Goal: Task Accomplishment & Management: Manage account settings

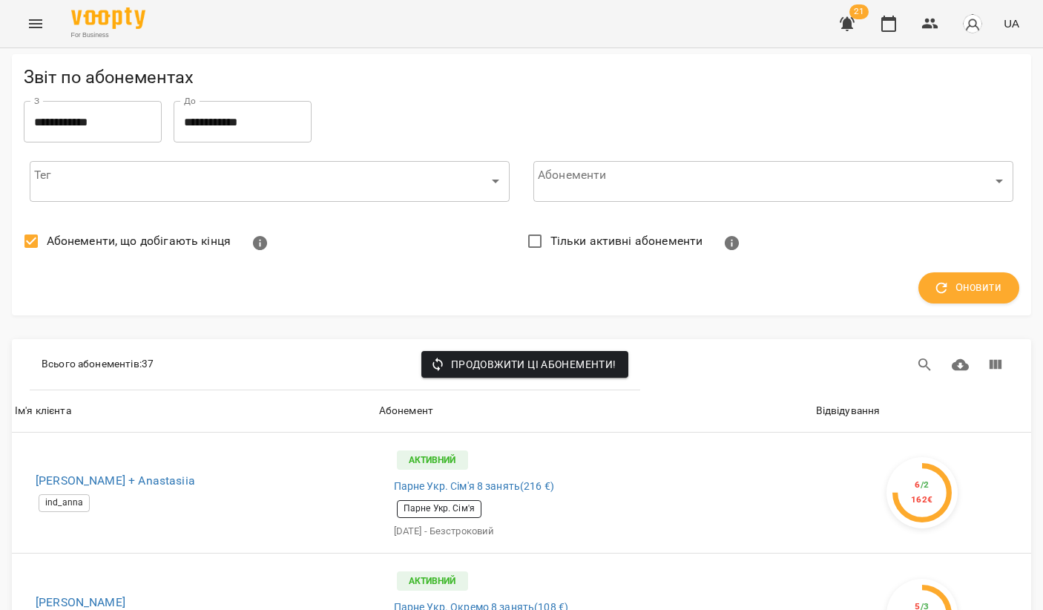
scroll to position [3518, 0]
click at [844, 32] on icon "button" at bounding box center [848, 24] width 18 height 18
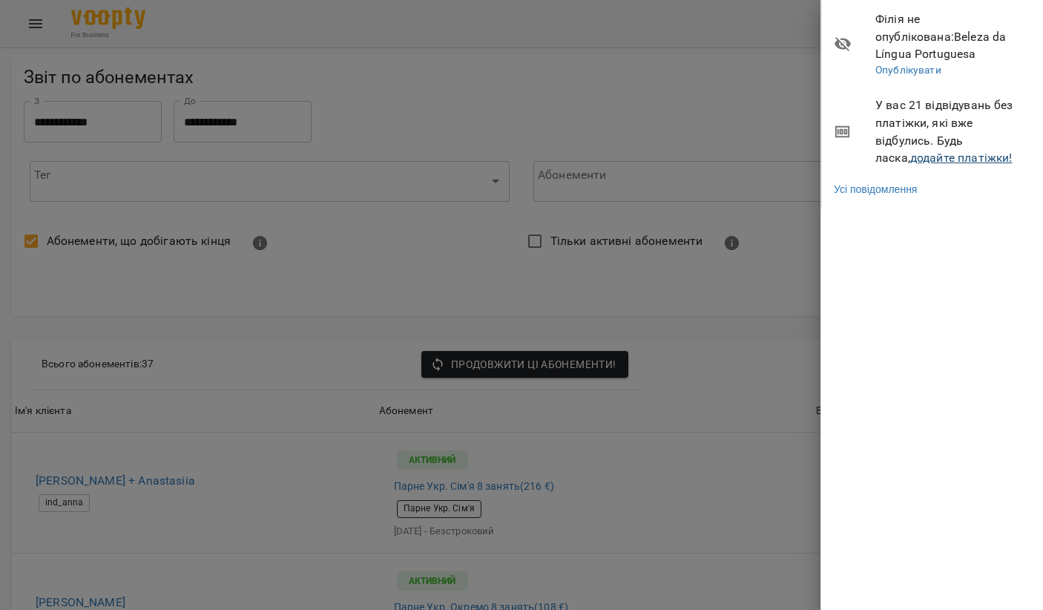
click at [911, 151] on link "додайте платіжки!" at bounding box center [962, 158] width 102 height 14
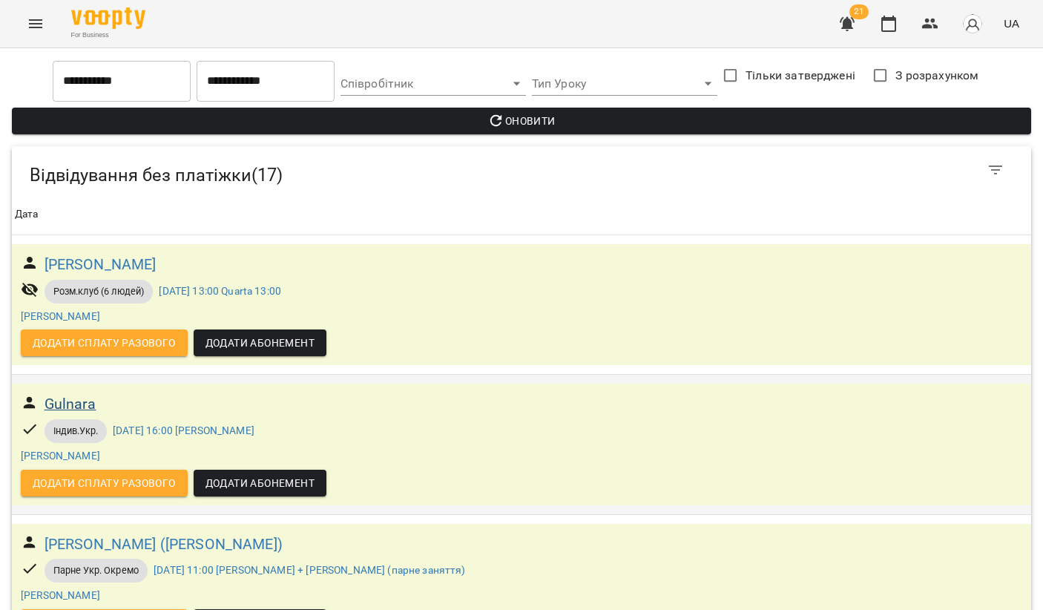
click at [80, 407] on h6 "Gulnara" at bounding box center [71, 404] width 52 height 23
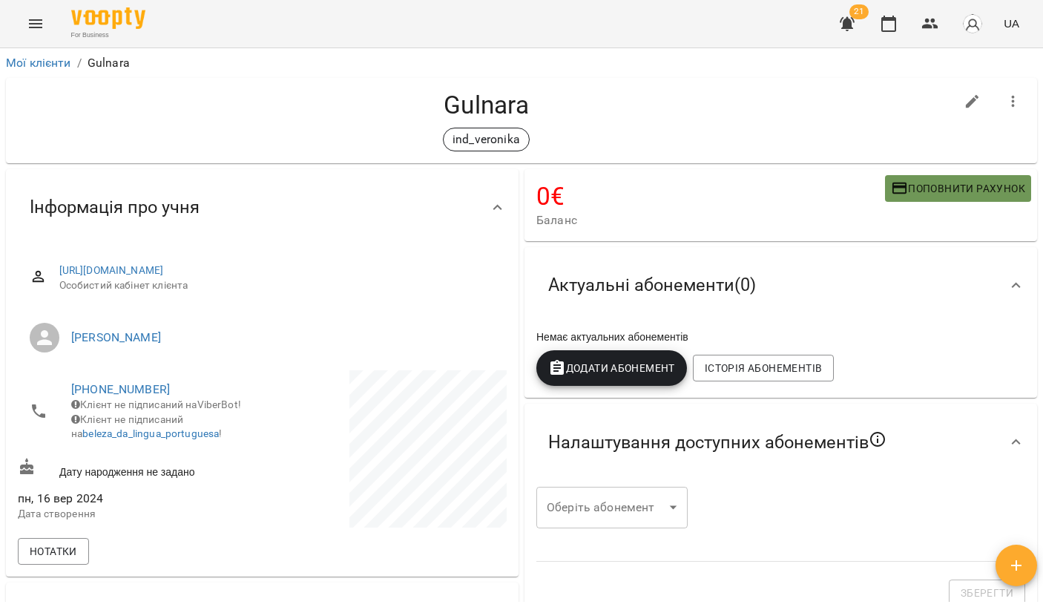
click at [942, 186] on span "Поповнити рахунок" at bounding box center [958, 189] width 134 height 18
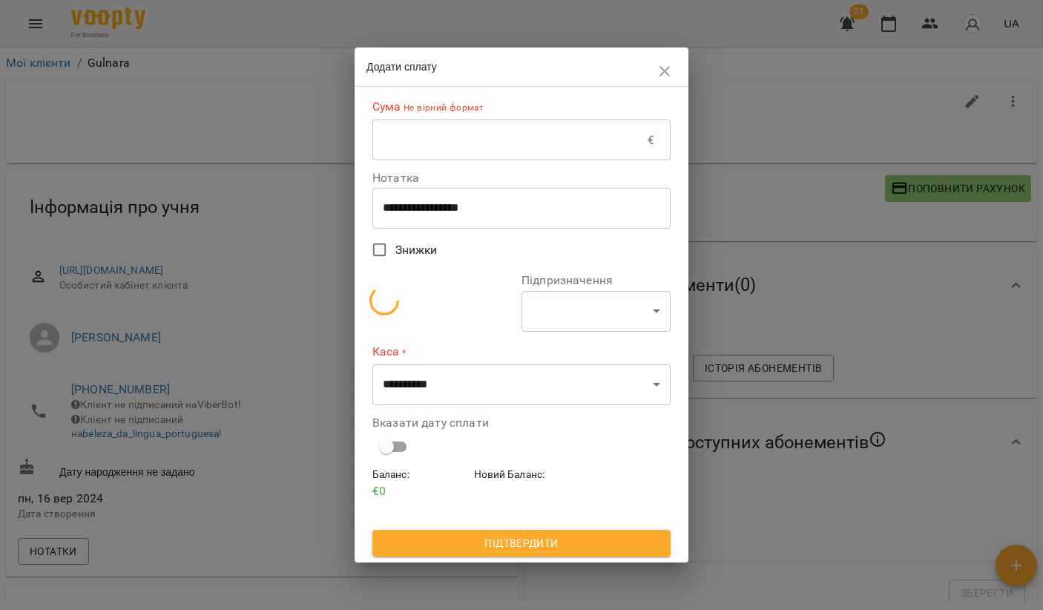
click at [505, 139] on input "text" at bounding box center [510, 140] width 275 height 42
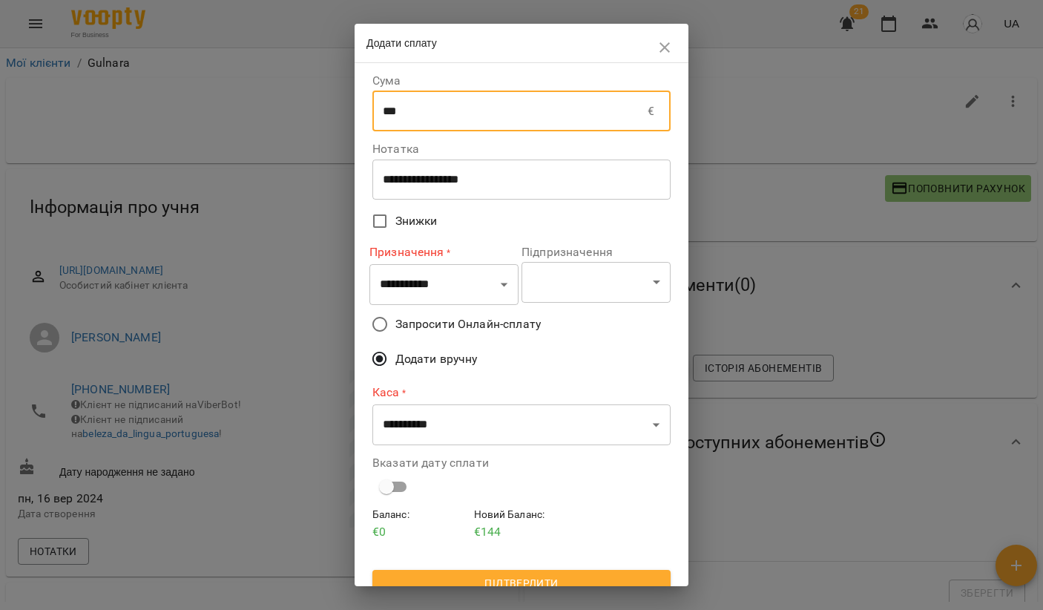
type input "***"
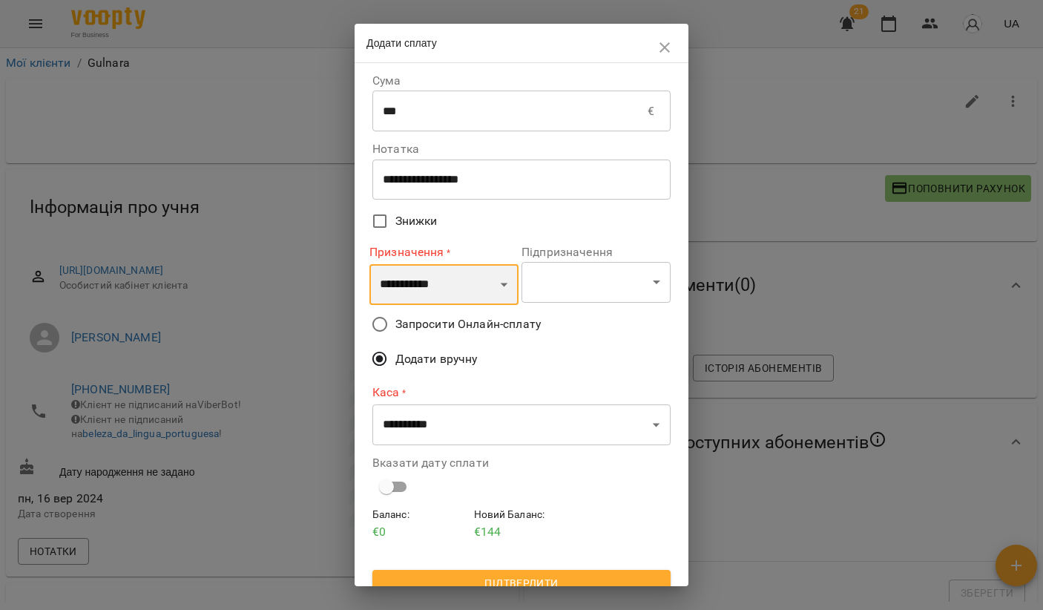
select select "*********"
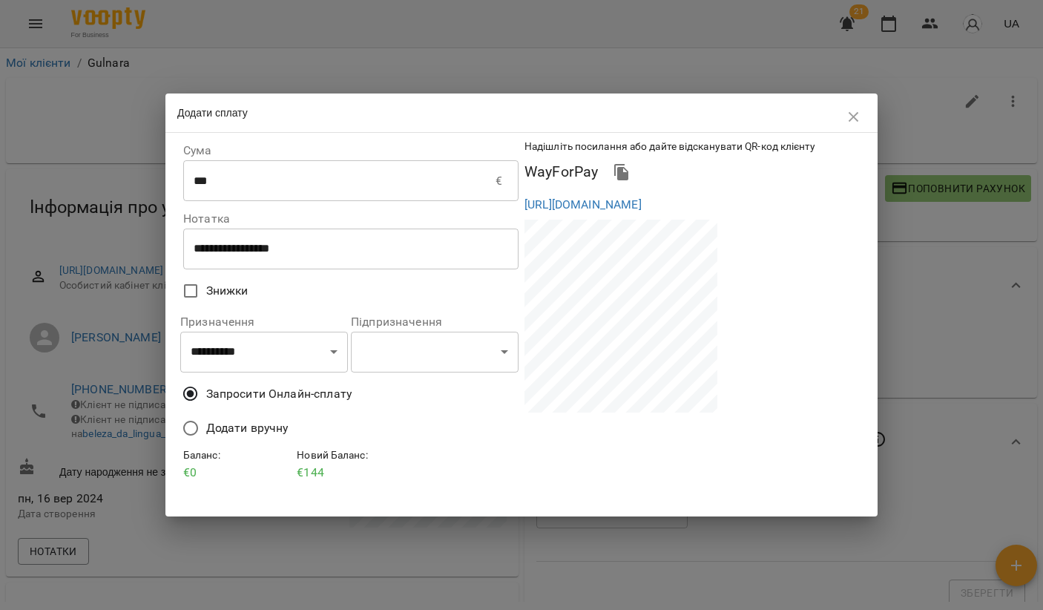
drag, startPoint x: 523, startPoint y: 201, endPoint x: 605, endPoint y: 242, distance: 91.3
click at [605, 217] on div "[URL][DOMAIN_NAME]" at bounding box center [692, 205] width 341 height 24
copy link "[URL][DOMAIN_NAME]"
click at [661, 185] on div "WayForPay" at bounding box center [692, 172] width 341 height 42
click at [642, 205] on link "[URL][DOMAIN_NAME]" at bounding box center [583, 204] width 117 height 14
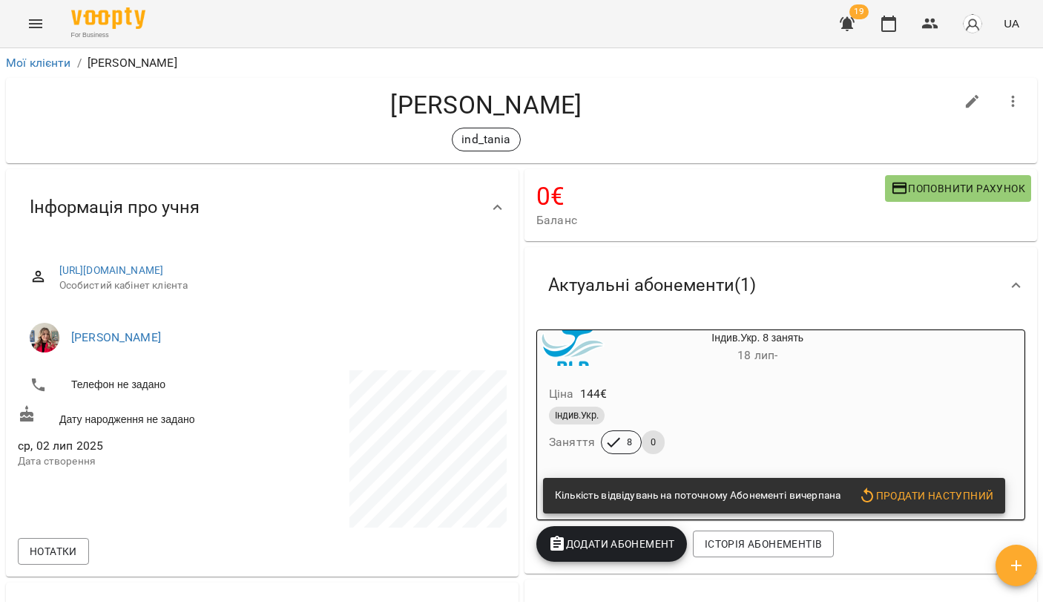
click at [920, 487] on span "Продати наступний" at bounding box center [926, 496] width 135 height 18
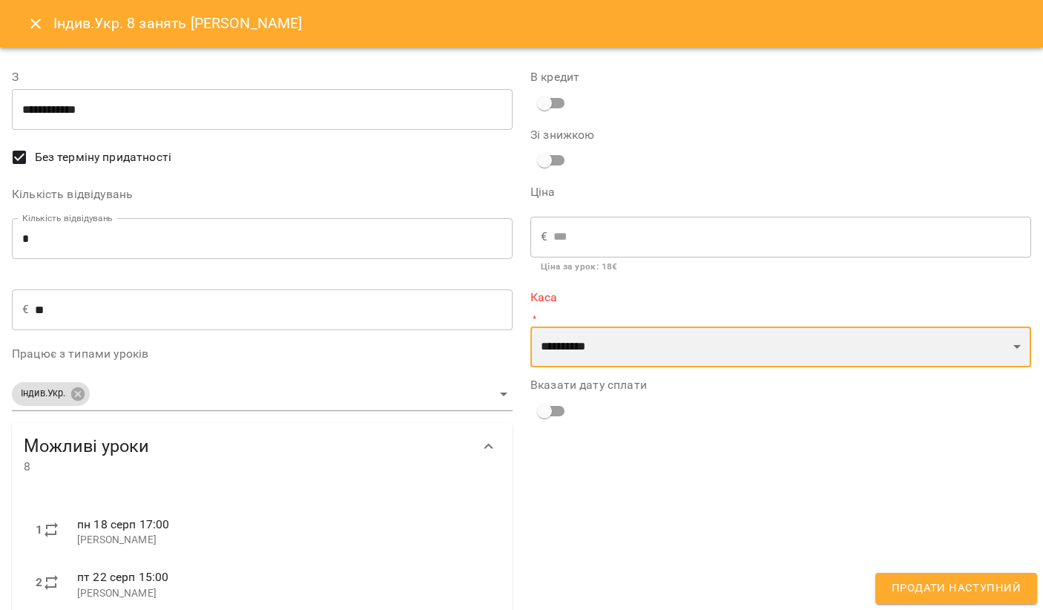
select select "**********"
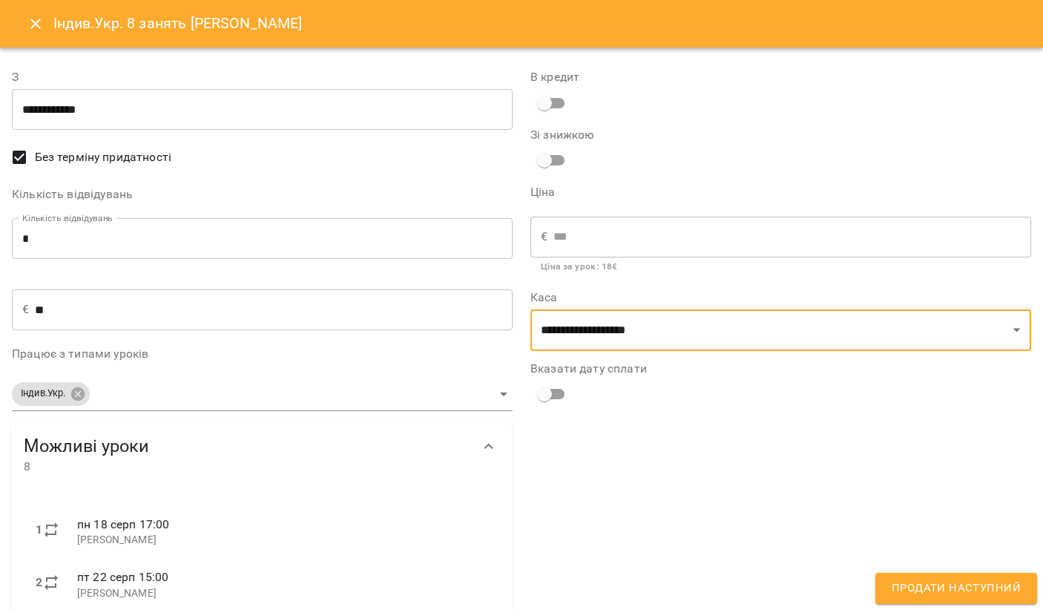
click at [929, 590] on span "Продати наступний" at bounding box center [956, 588] width 129 height 19
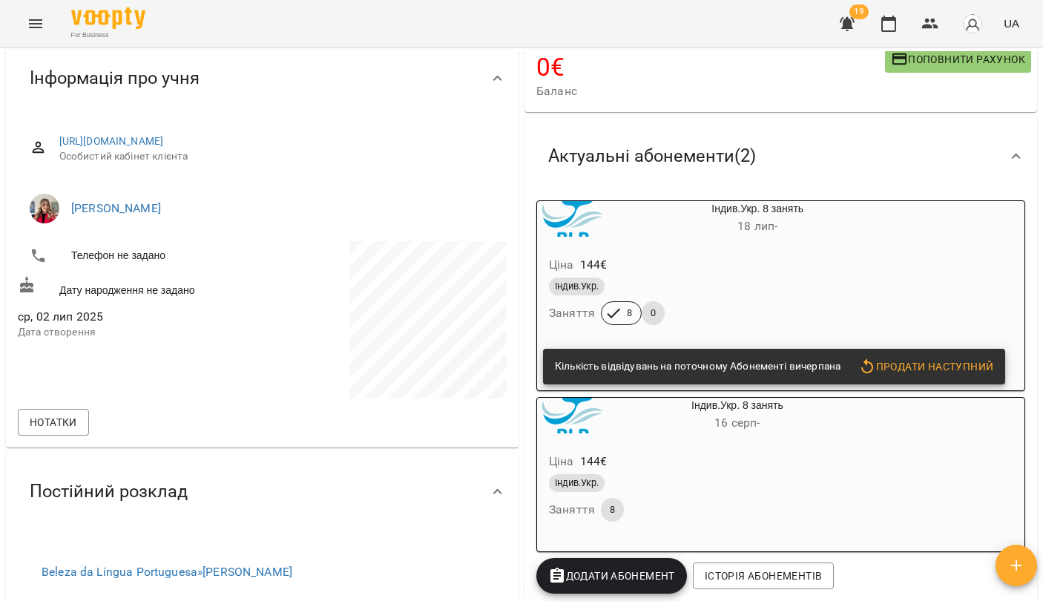
scroll to position [131, 0]
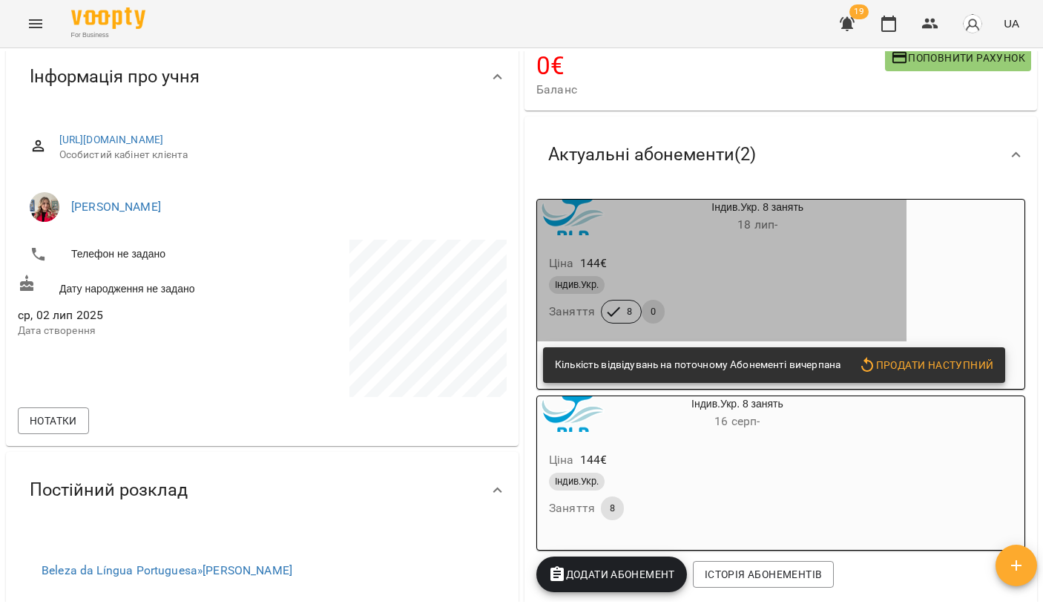
click at [783, 284] on div "Індив.Укр." at bounding box center [722, 285] width 346 height 18
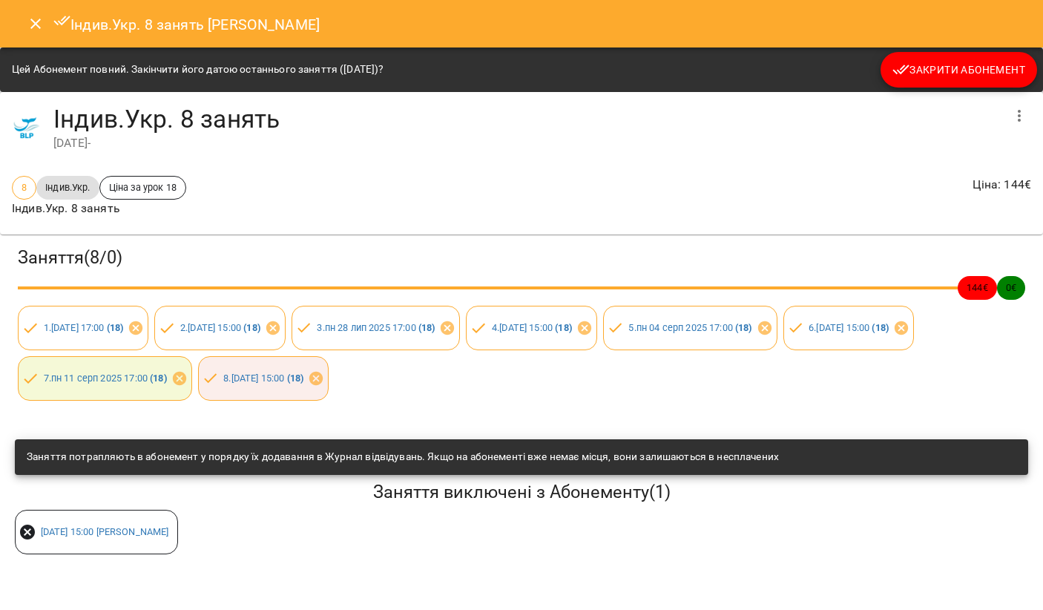
click at [948, 53] on button "Закрити Абонемент" at bounding box center [959, 70] width 157 height 36
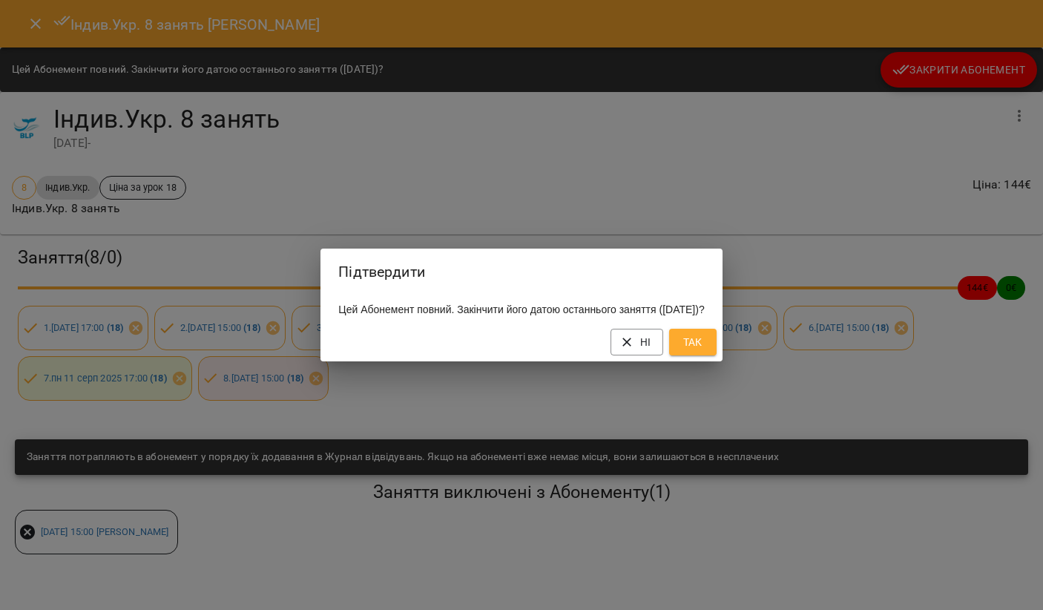
click at [705, 344] on span "Так" at bounding box center [693, 342] width 24 height 18
